Goal: Task Accomplishment & Management: Complete application form

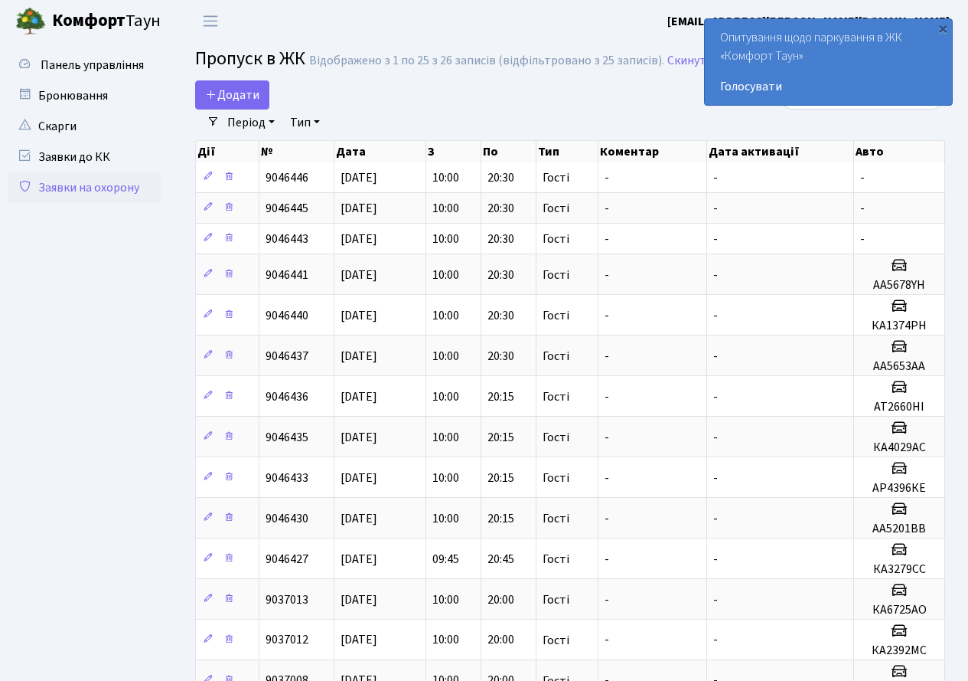
select select "25"
click at [223, 95] on span "Додати" at bounding box center [232, 95] width 54 height 17
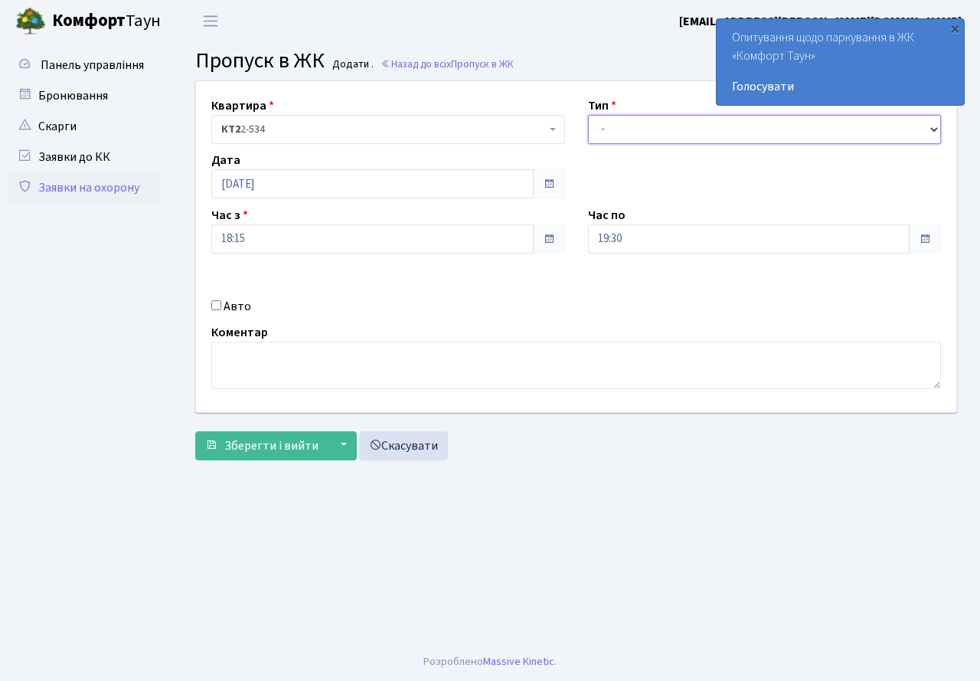
click at [632, 128] on select "- Доставка Таксі Гості Сервіс" at bounding box center [765, 129] width 354 height 29
select select "3"
click at [588, 115] on select "- Доставка Таксі Гості Сервіс" at bounding box center [765, 129] width 354 height 29
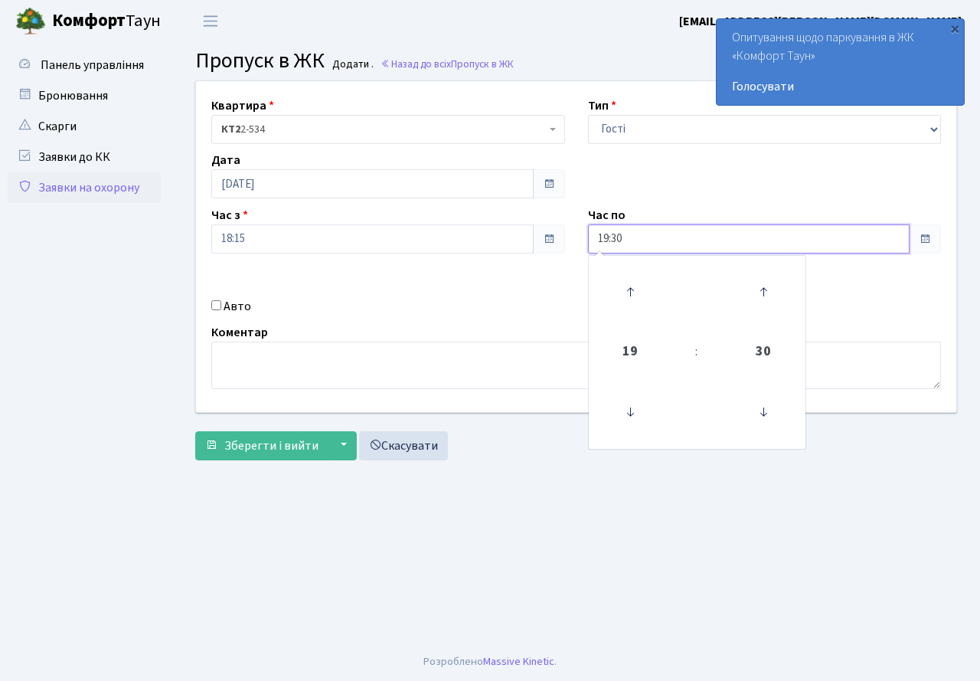
drag, startPoint x: 648, startPoint y: 240, endPoint x: 606, endPoint y: 304, distance: 76.2
click at [639, 253] on div "19:30 19 : 30 00 01 02 03 04 05 06 07 08 09 10 11 12 13 14 15 16 17 18 19 20 21…" at bounding box center [765, 238] width 354 height 29
click at [635, 286] on icon at bounding box center [629, 291] width 41 height 41
type input "21:30"
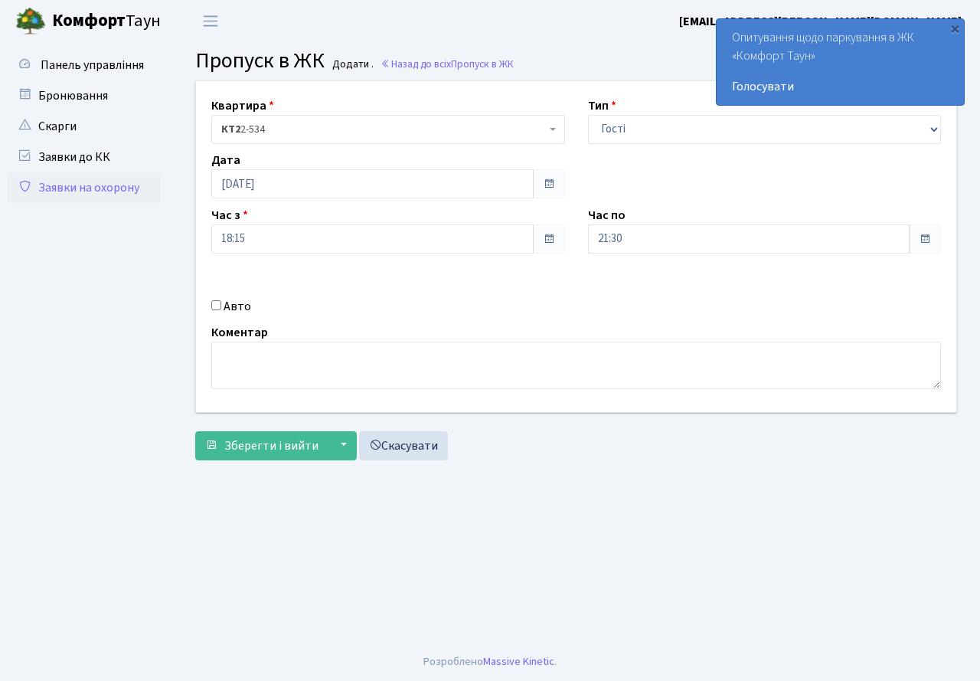
click at [560, 299] on div "Авто" at bounding box center [388, 306] width 377 height 18
click at [218, 309] on input "Авто" at bounding box center [216, 305] width 10 height 10
checkbox input "true"
type input "КА0466НО"
click at [254, 439] on span "Зберегти і вийти" at bounding box center [271, 445] width 94 height 17
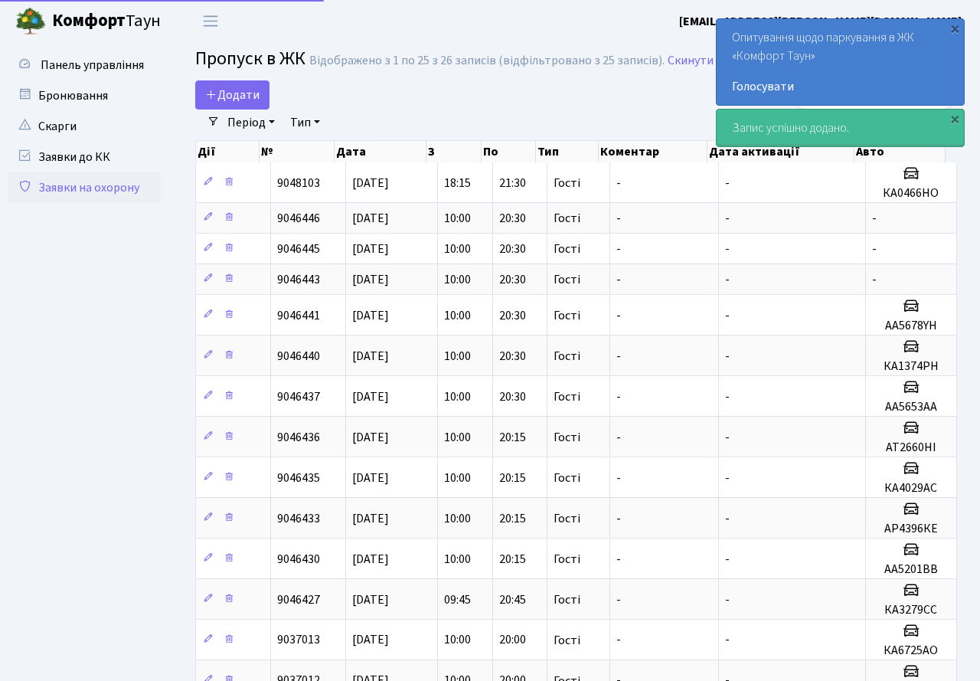
select select "25"
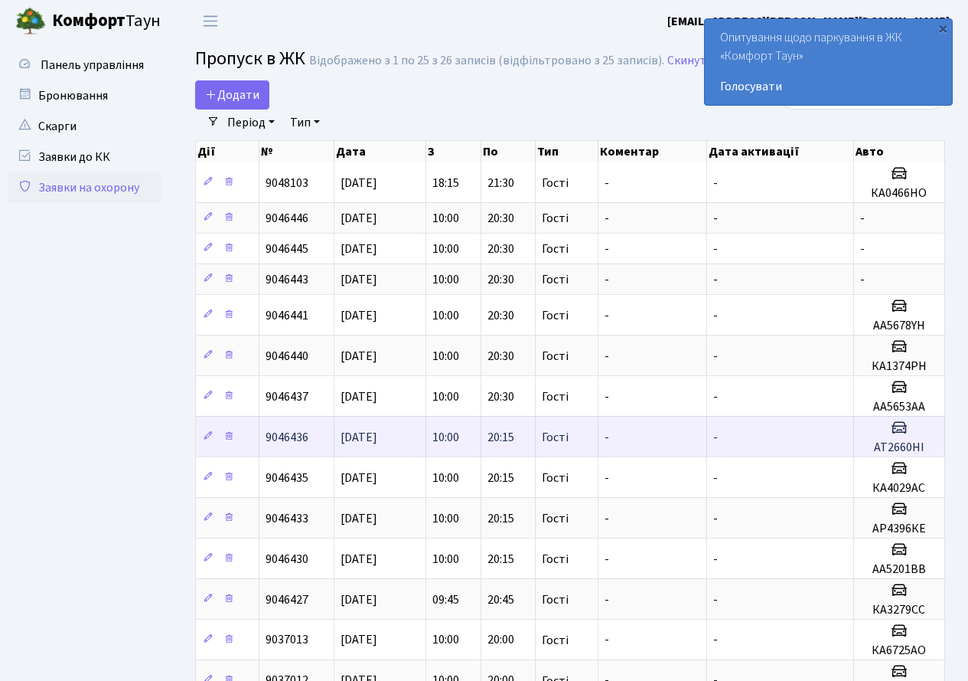
scroll to position [153, 0]
